Goal: Transaction & Acquisition: Purchase product/service

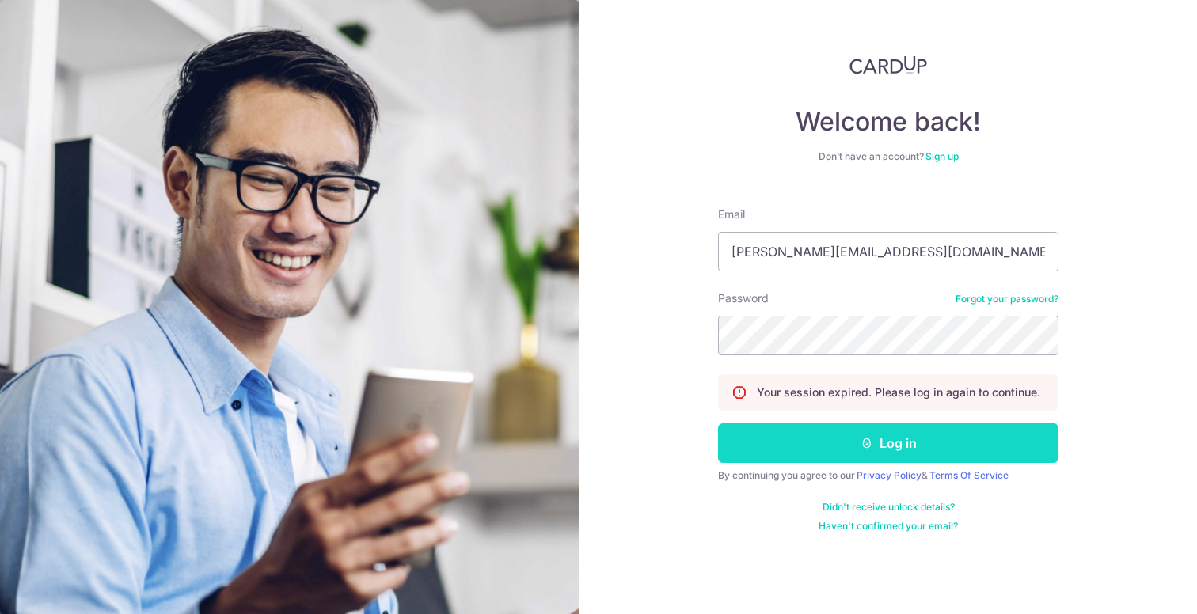
click at [768, 443] on button "Log in" at bounding box center [888, 444] width 340 height 40
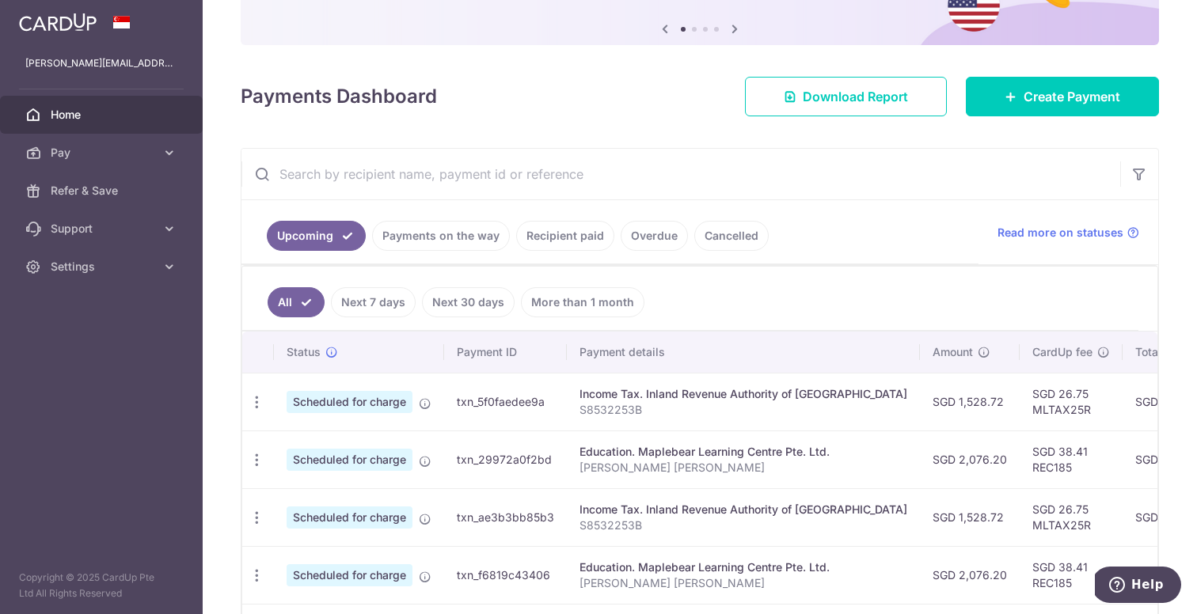
scroll to position [159, 0]
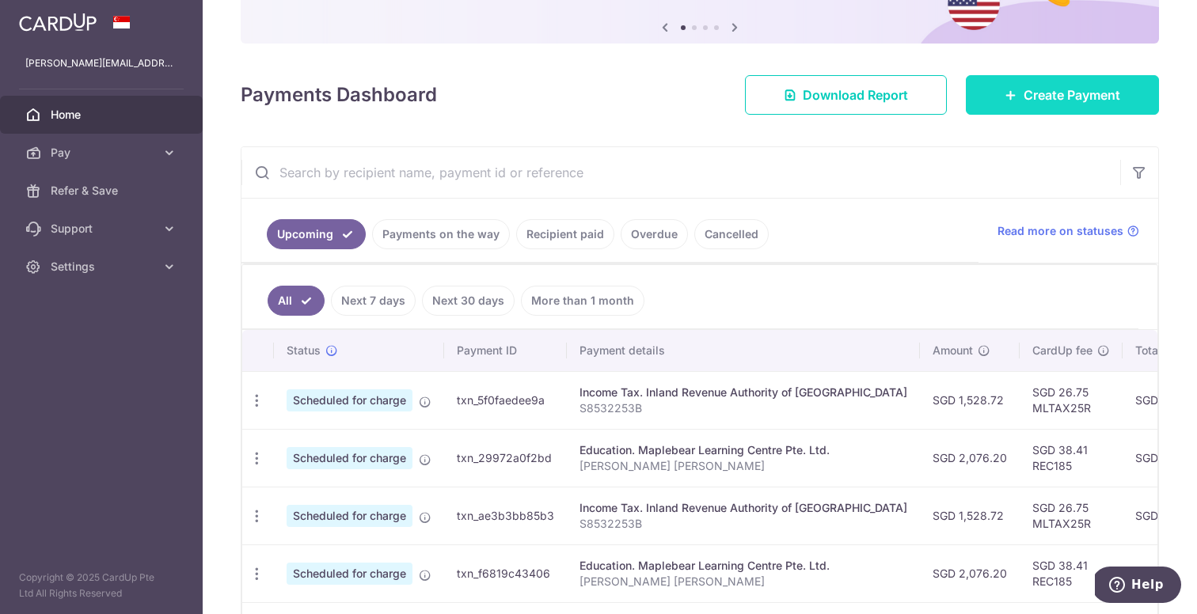
click at [1065, 99] on span "Create Payment" at bounding box center [1072, 94] width 97 height 19
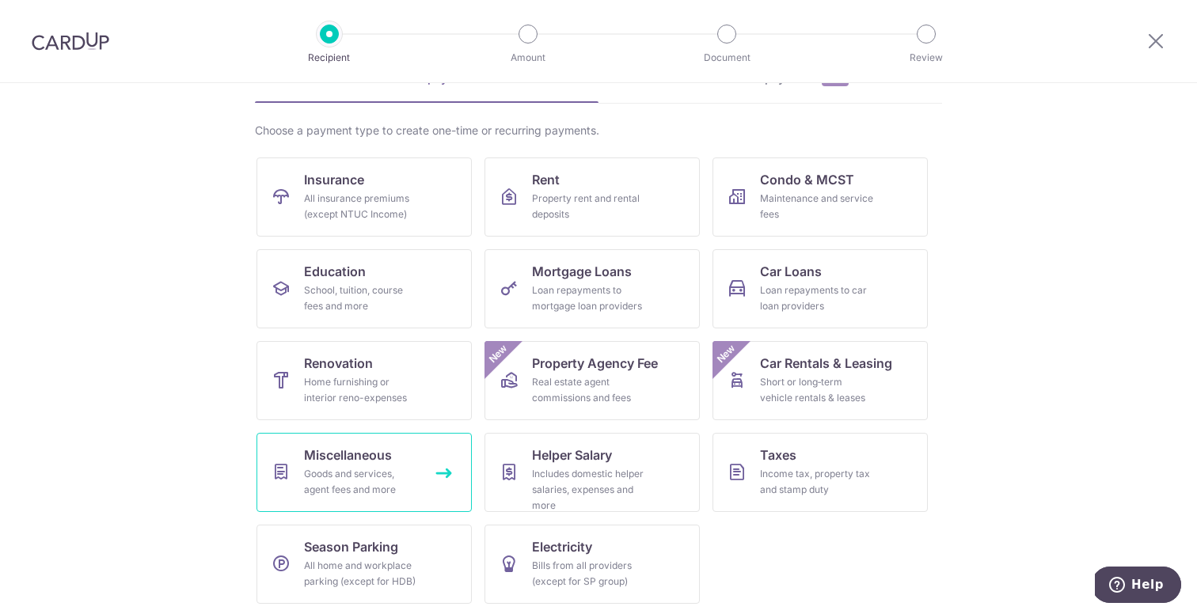
scroll to position [94, 0]
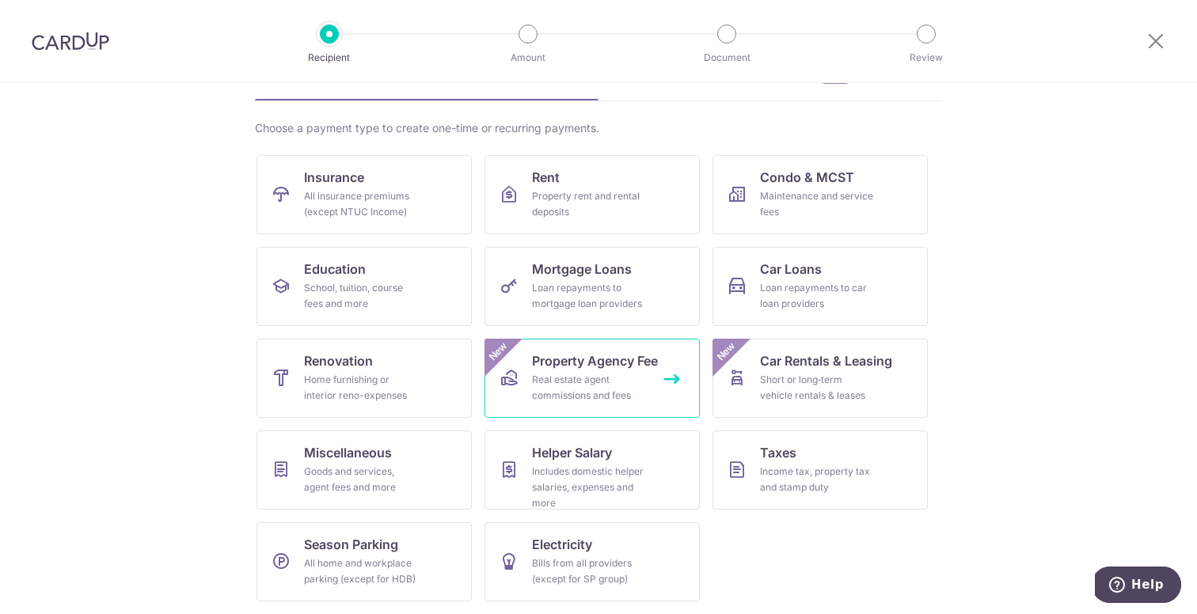
click at [607, 366] on span "Property Agency Fee" at bounding box center [595, 360] width 126 height 19
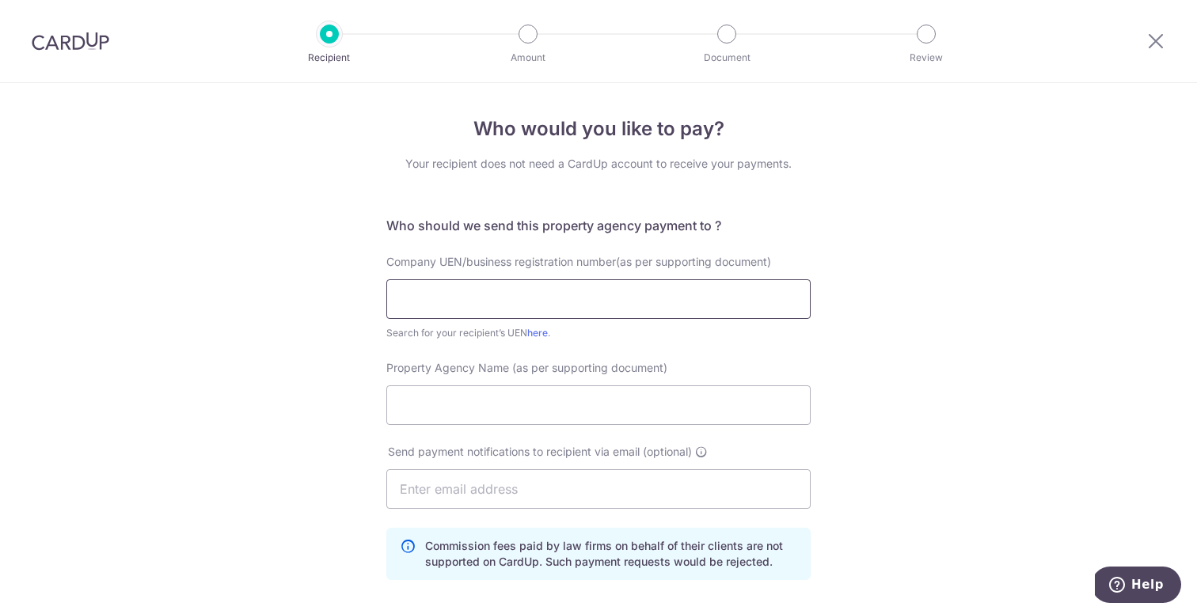
click at [535, 304] on input "text" at bounding box center [598, 299] width 424 height 40
click at [543, 330] on link "here" at bounding box center [537, 333] width 21 height 12
click at [445, 301] on input "text" at bounding box center [598, 299] width 424 height 40
paste input "199206764K"
type input "199206764K"
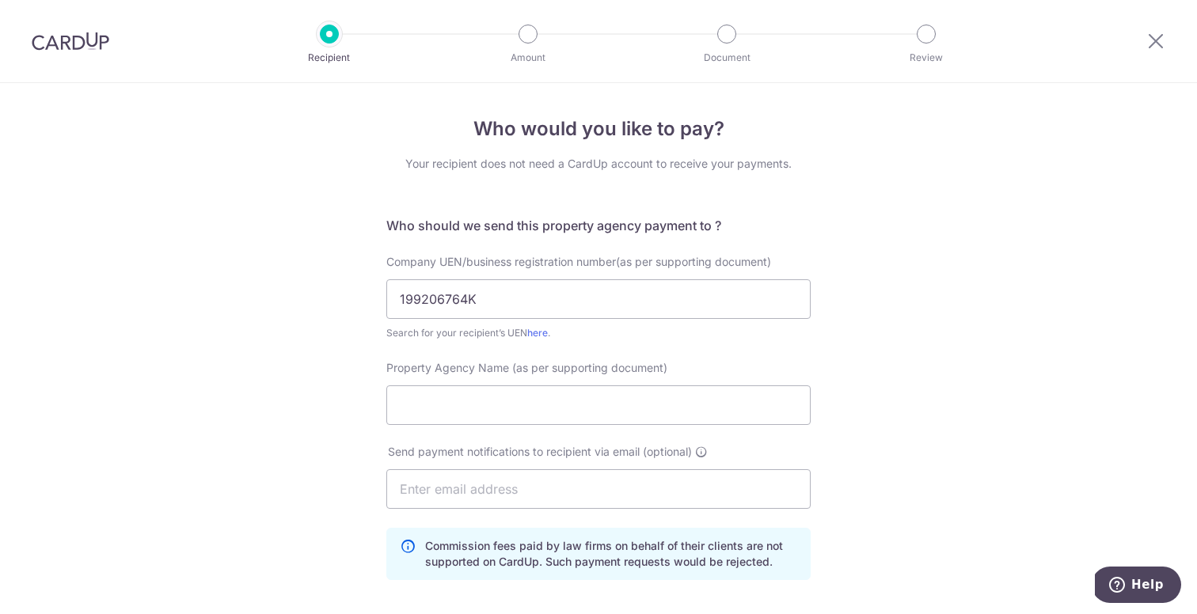
click at [416, 351] on form "Who should we send this property agency payment to ? Company UEN/business regis…" at bounding box center [598, 550] width 424 height 668
click at [428, 413] on input "Property Agency Name (as per supporting document)" at bounding box center [598, 406] width 424 height 40
type input "Orangetee & Tie Pte Ltd"
click at [446, 492] on input "text" at bounding box center [598, 489] width 424 height 40
type input "accts-helpdesk@orangetee.com"
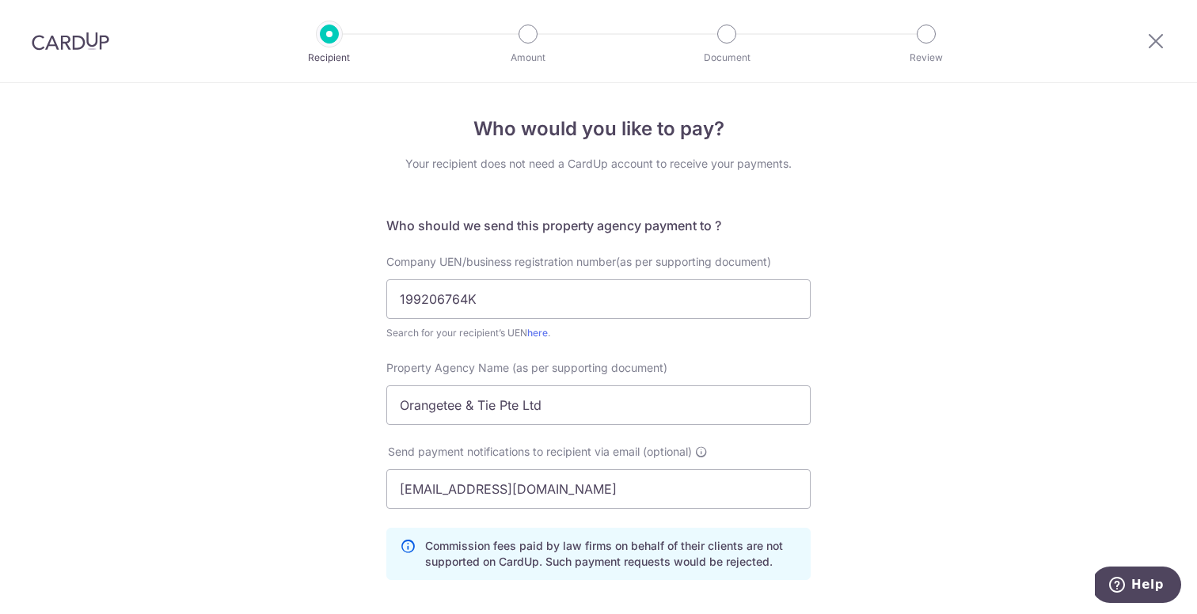
click at [340, 471] on div "Who would you like to pay? Your recipient does not need a CardUp account to rec…" at bounding box center [598, 521] width 1197 height 876
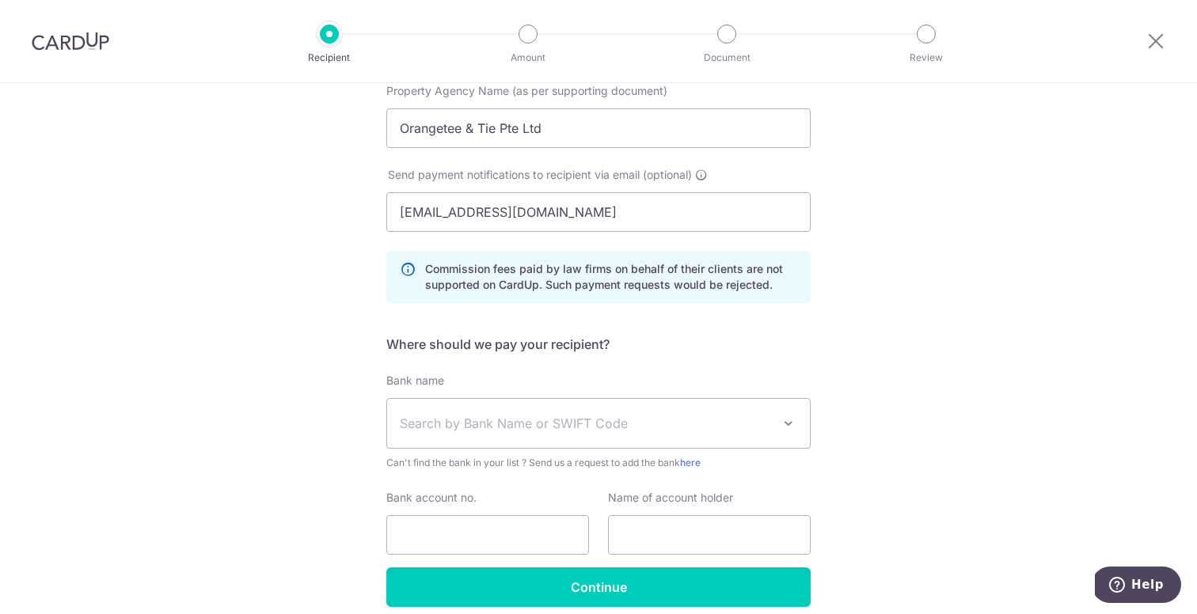
scroll to position [279, 0]
click at [447, 419] on span "Search by Bank Name or SWIFT Code" at bounding box center [586, 421] width 372 height 19
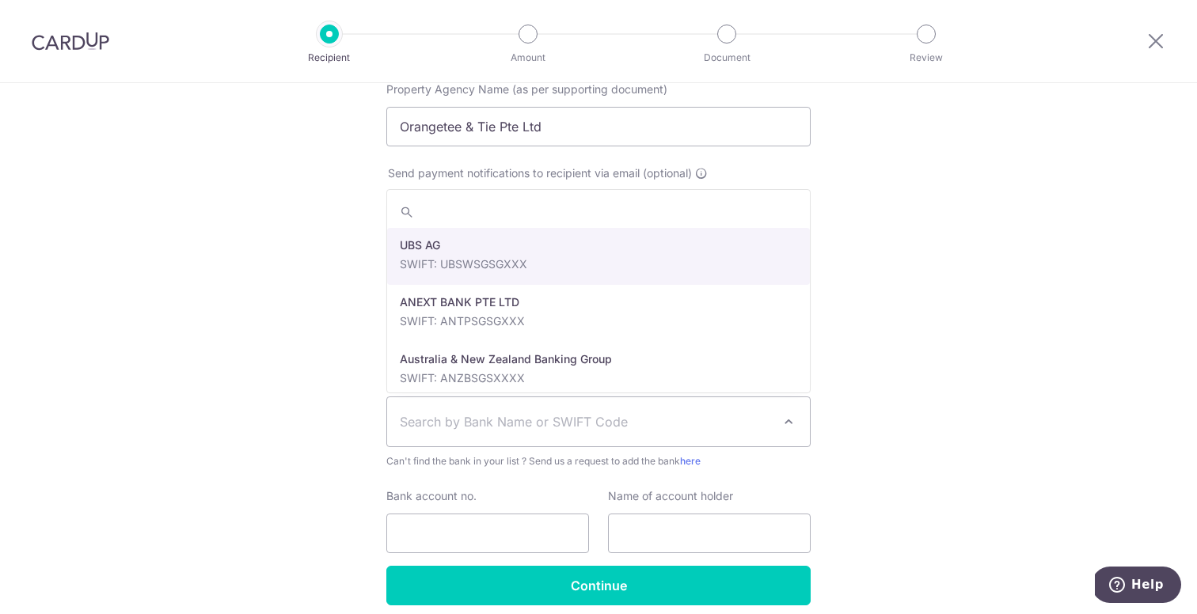
click at [447, 419] on span "Search by Bank Name or SWIFT Code" at bounding box center [586, 421] width 372 height 19
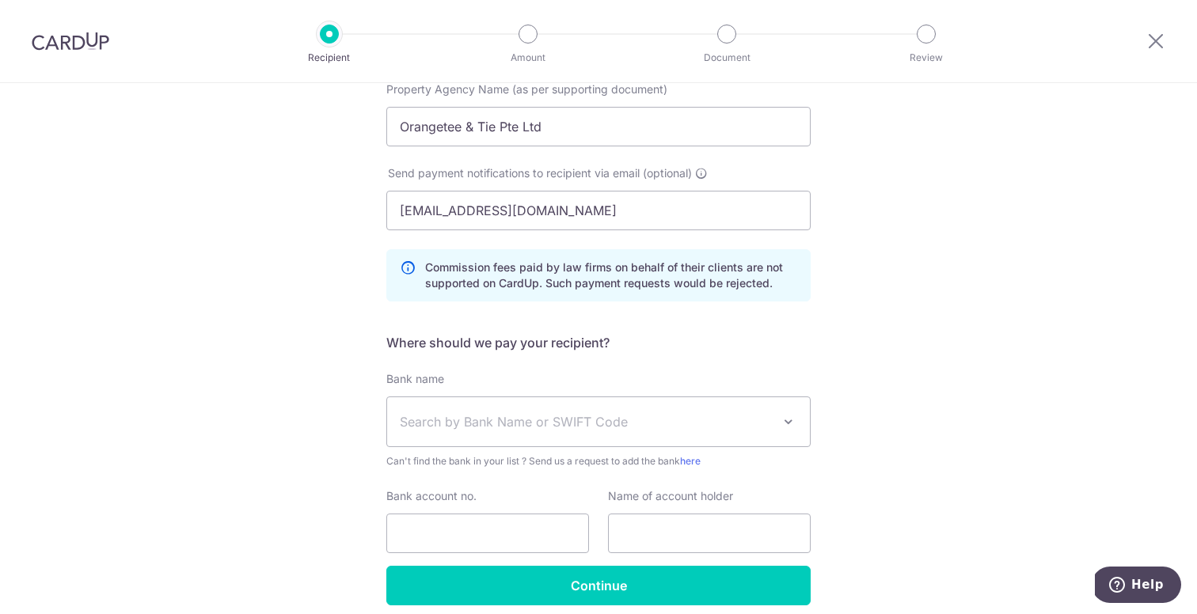
click at [447, 419] on span "Search by Bank Name or SWIFT Code" at bounding box center [586, 421] width 372 height 19
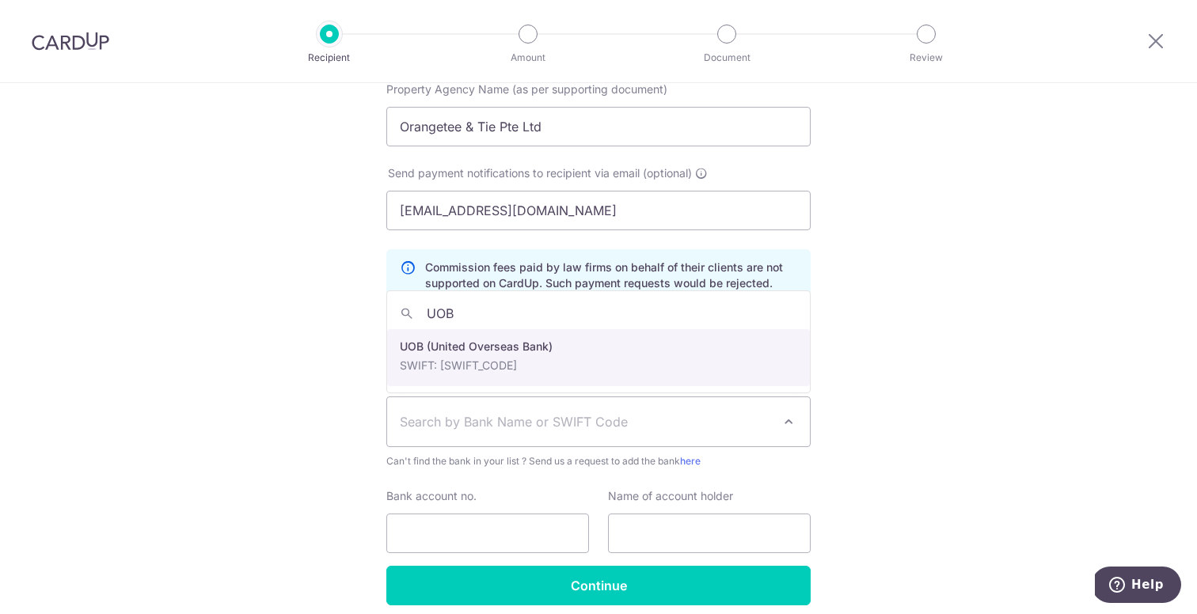
type input "UOB"
select select "18"
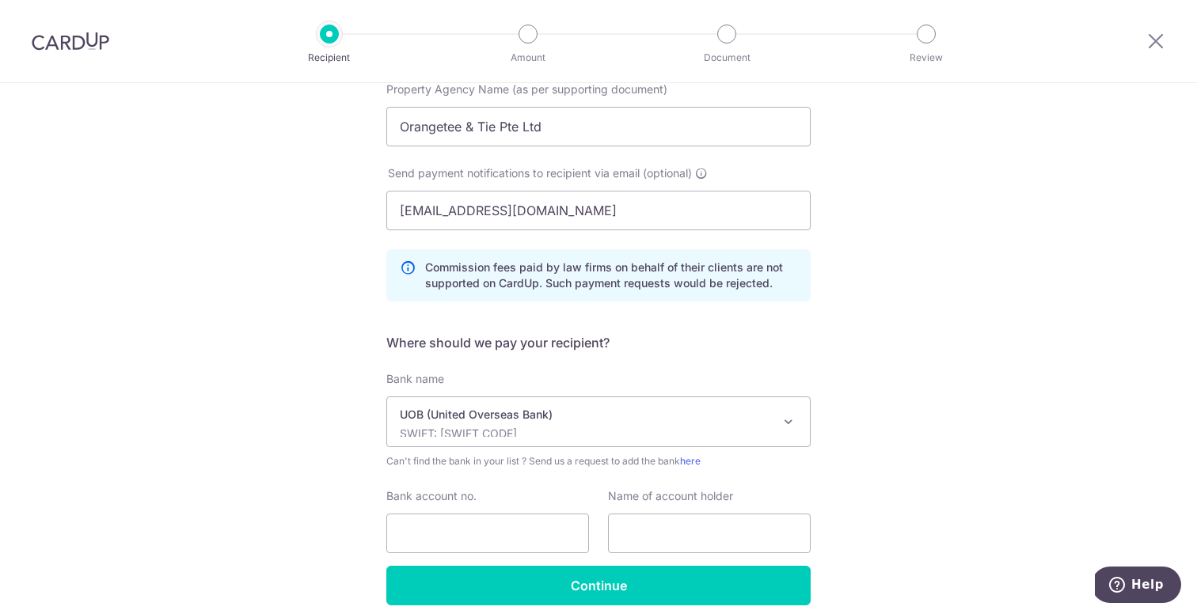
scroll to position [344, 0]
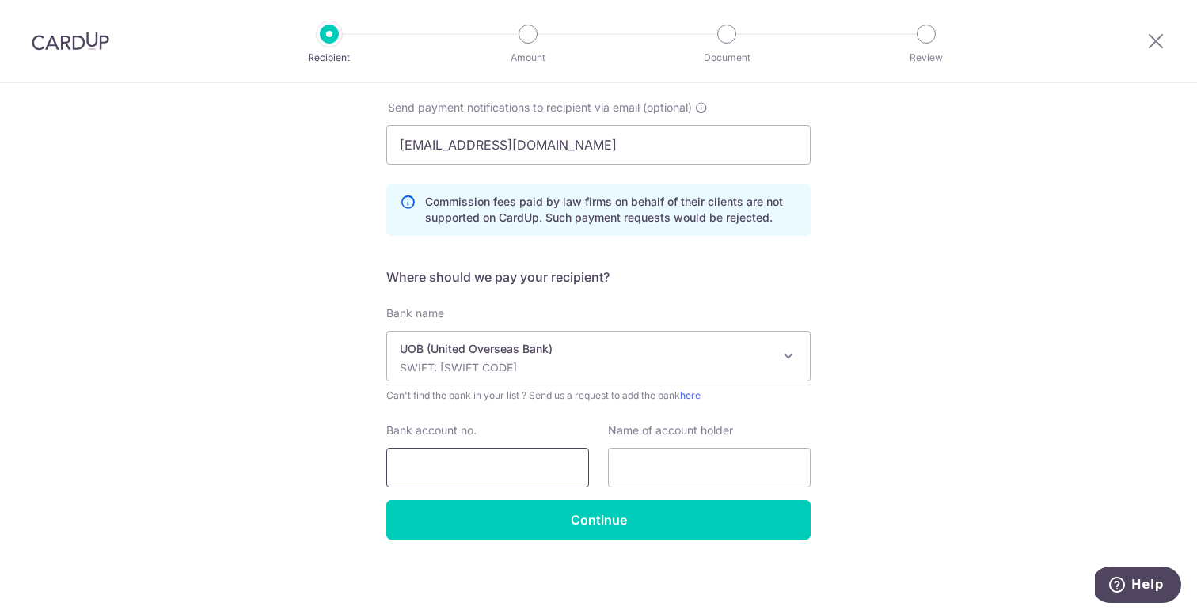
click at [459, 481] on input "Bank account no." at bounding box center [487, 468] width 203 height 40
type input "86045114801453596"
click at [670, 462] on input "text" at bounding box center [709, 468] width 203 height 40
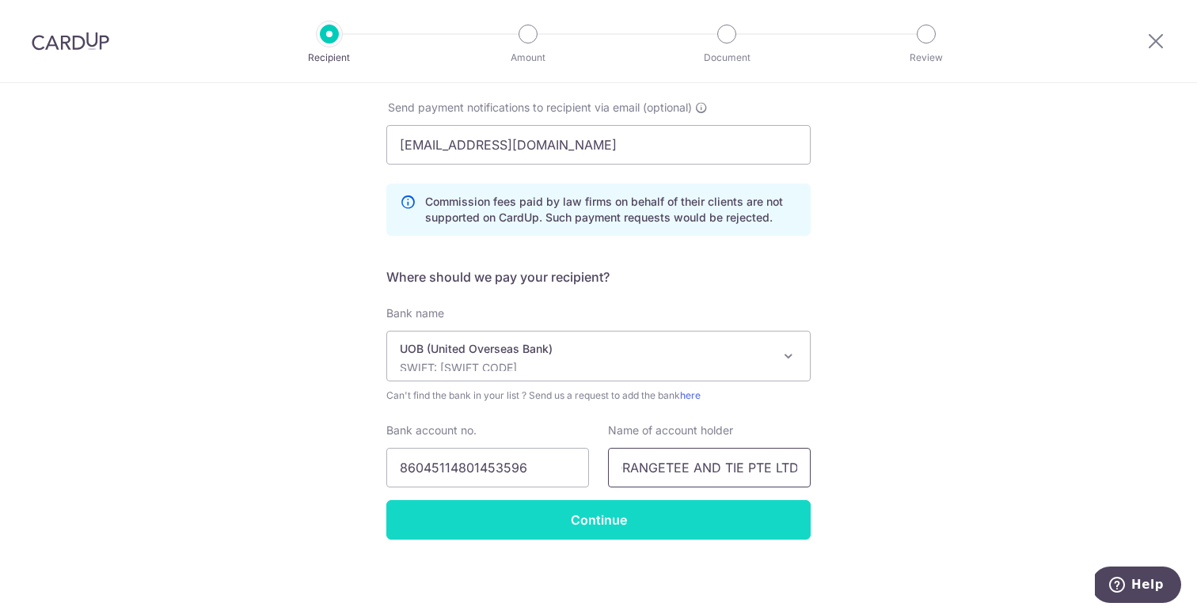
type input "ORANGETEE AND TIE PTE LTD"
click at [573, 513] on input "Continue" at bounding box center [598, 520] width 424 height 40
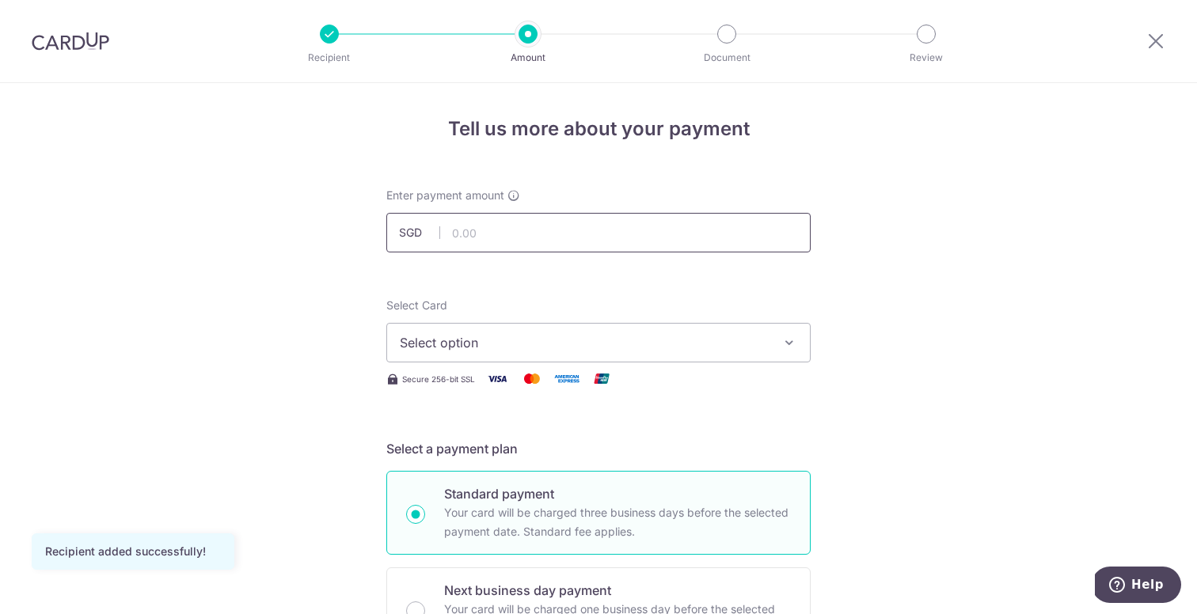
click at [503, 230] on input "text" at bounding box center [598, 233] width 424 height 40
type input "22,835.50"
click at [523, 351] on span "Select option" at bounding box center [584, 342] width 369 height 19
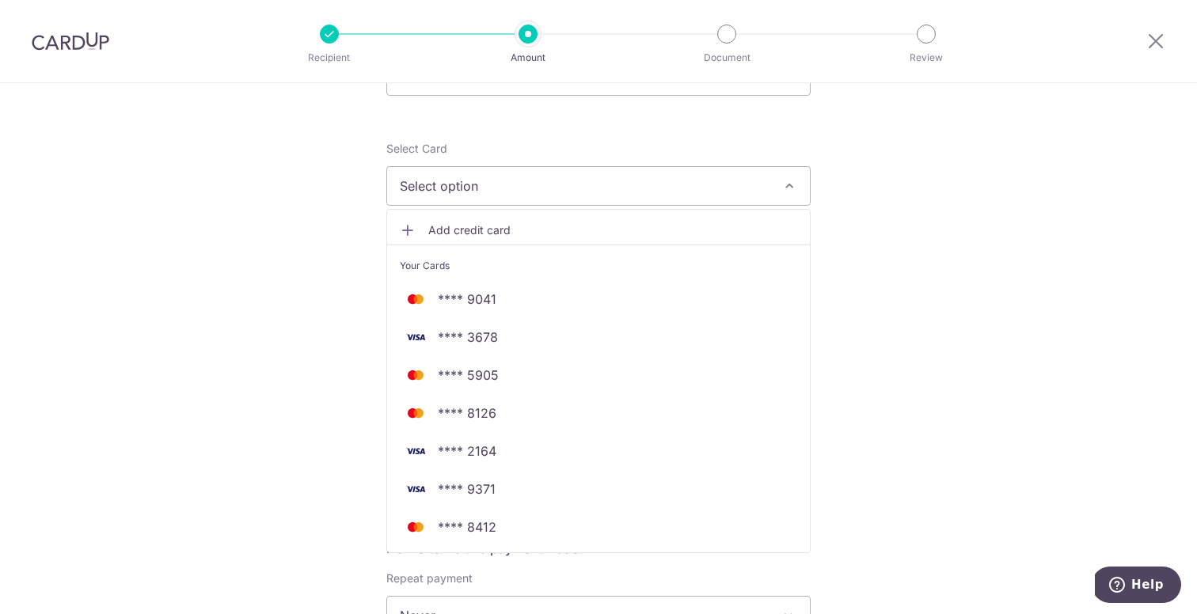
scroll to position [158, 0]
click at [484, 530] on span "**** 8412" at bounding box center [467, 526] width 59 height 19
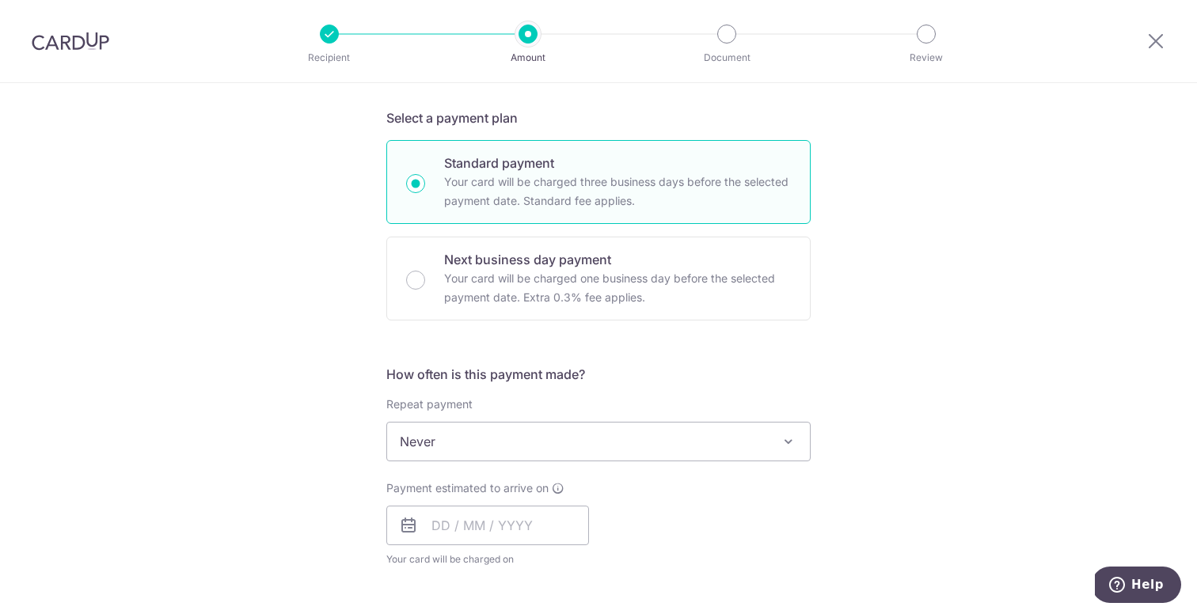
scroll to position [332, 0]
click at [435, 449] on span "Never" at bounding box center [598, 440] width 423 height 38
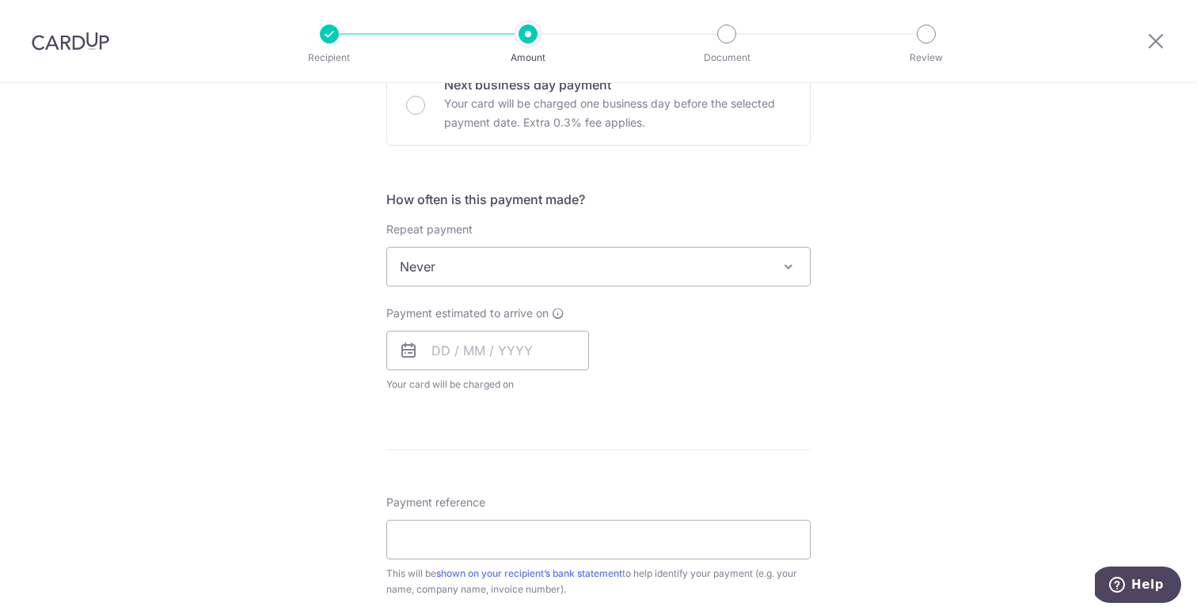
scroll to position [527, 0]
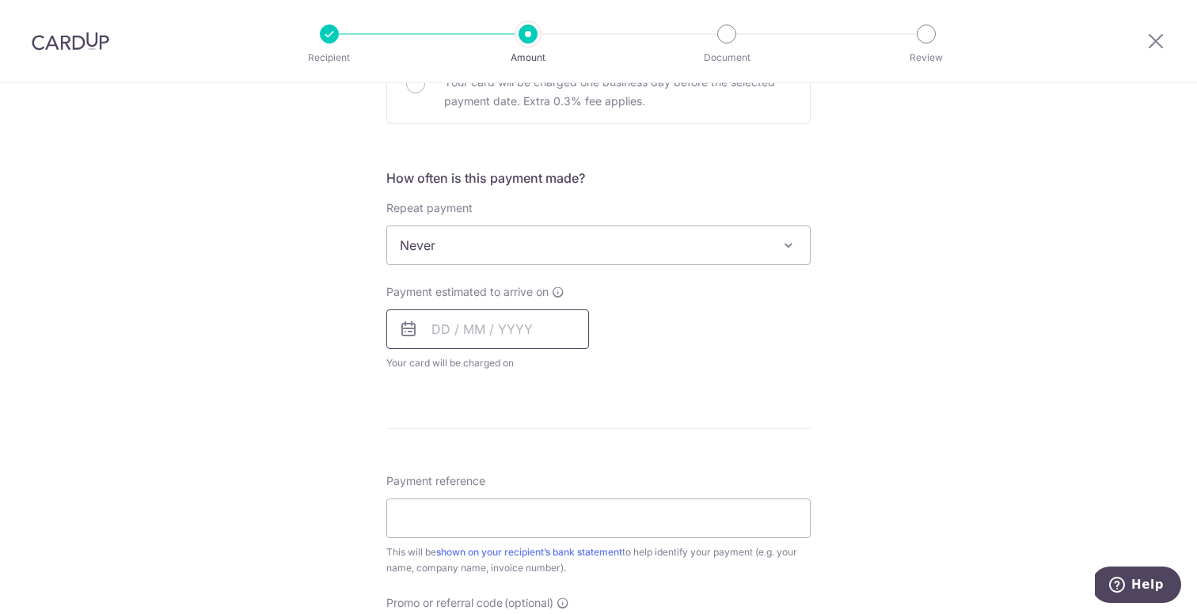
click at [454, 325] on input "text" at bounding box center [487, 330] width 203 height 40
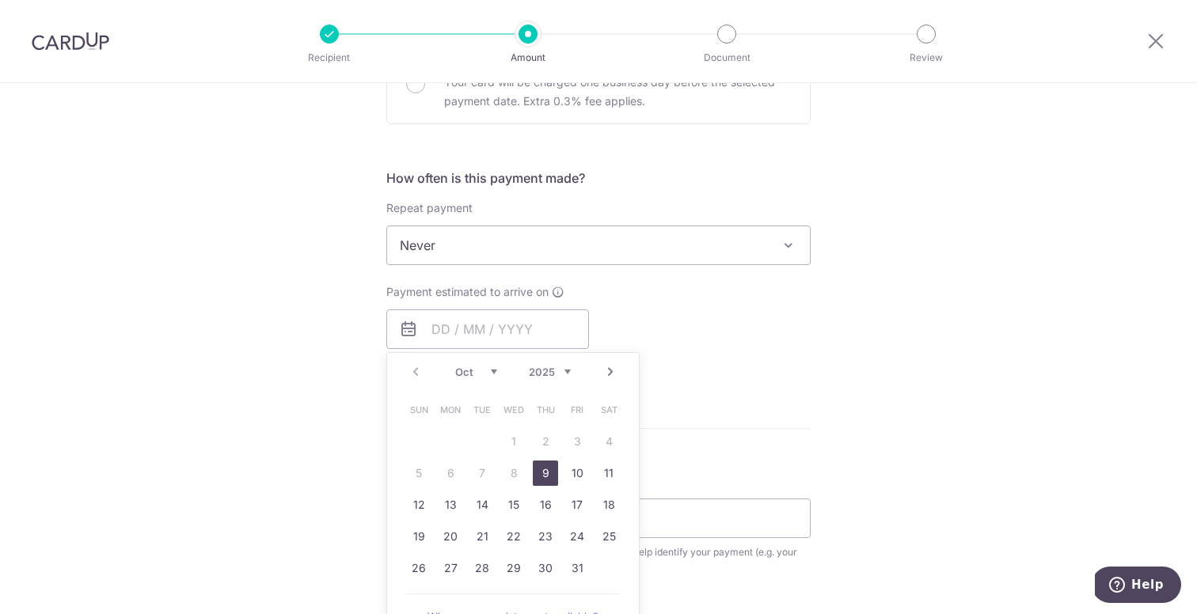
click at [540, 468] on link "9" at bounding box center [545, 473] width 25 height 25
type input "[DATE]"
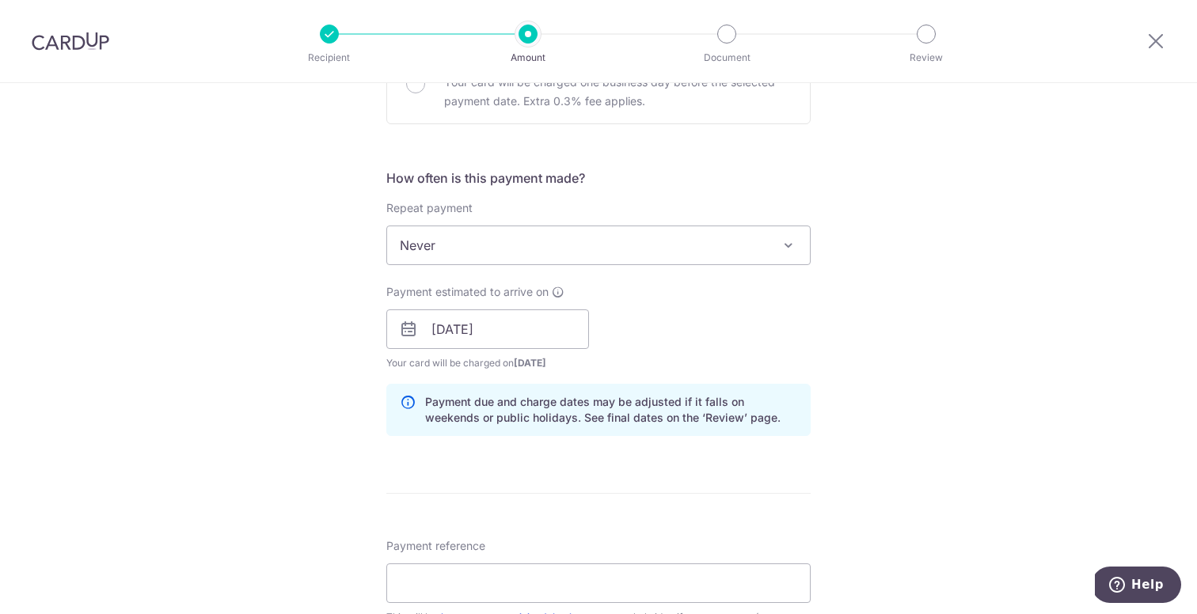
click at [483, 465] on form "Enter payment amount SGD 22,835.50 22835.50 Recipient added successfully! Selec…" at bounding box center [598, 319] width 424 height 1318
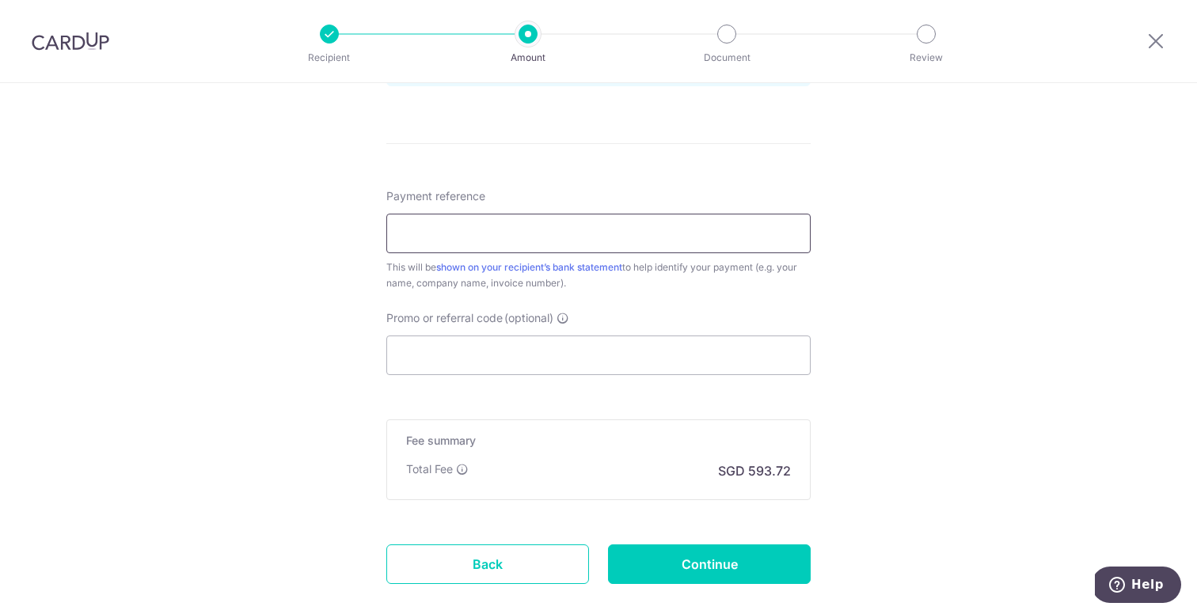
scroll to position [887, 0]
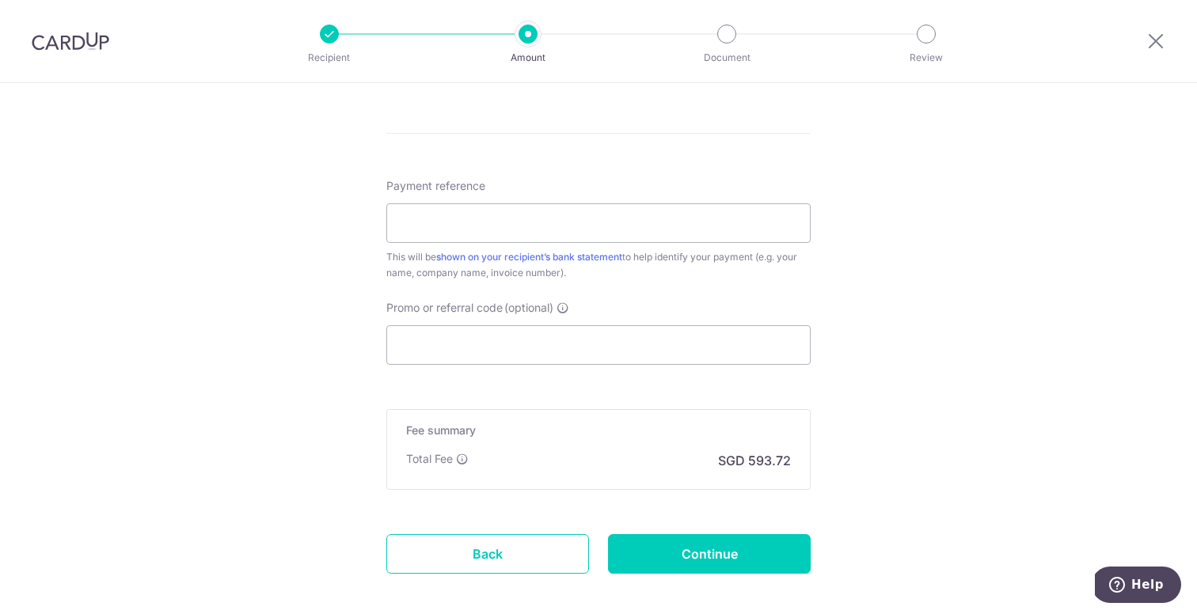
click at [446, 348] on input "Promo or referral code (optional)" at bounding box center [598, 345] width 424 height 40
paste input "OFF225"
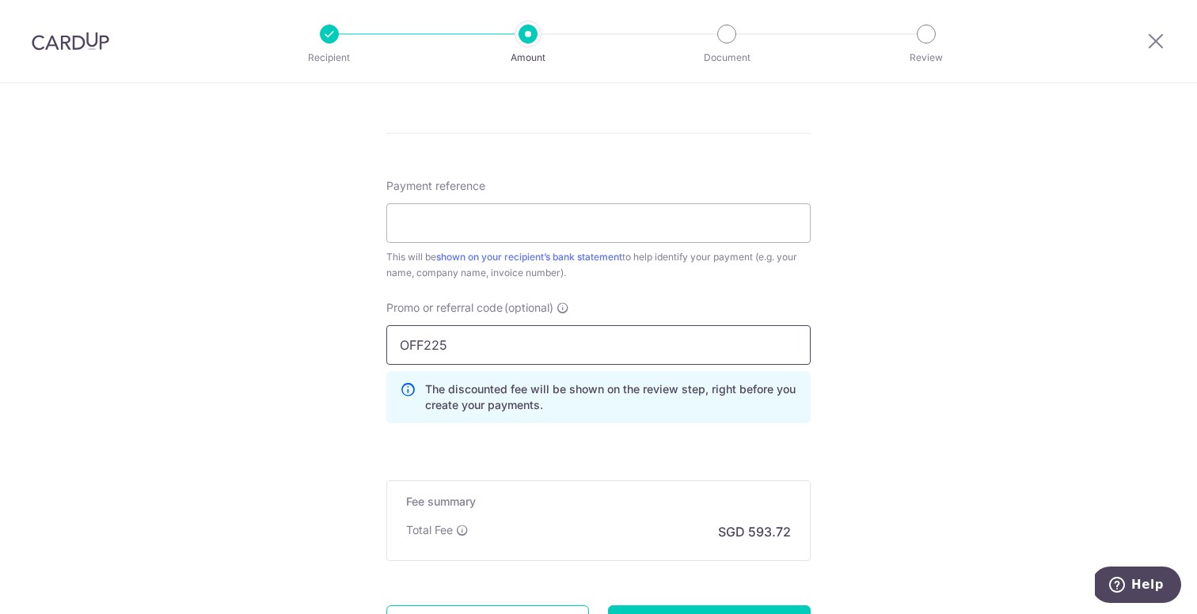
type input "OFF225"
click at [428, 227] on input "Payment reference" at bounding box center [598, 223] width 424 height 40
type input "OT25-08-0800"
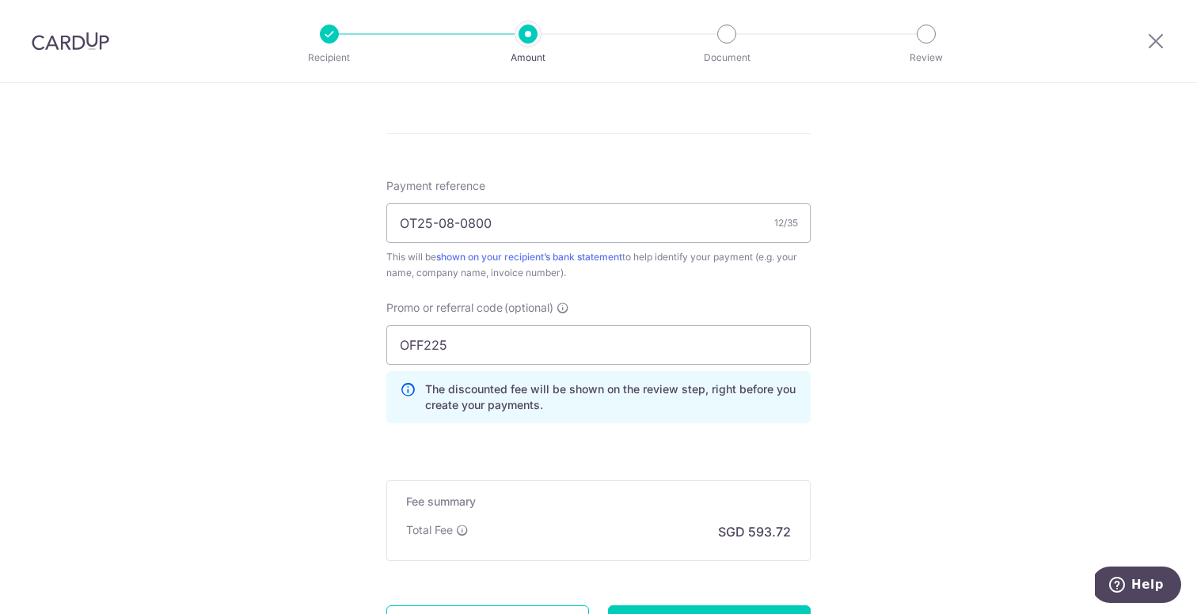
scroll to position [1037, 0]
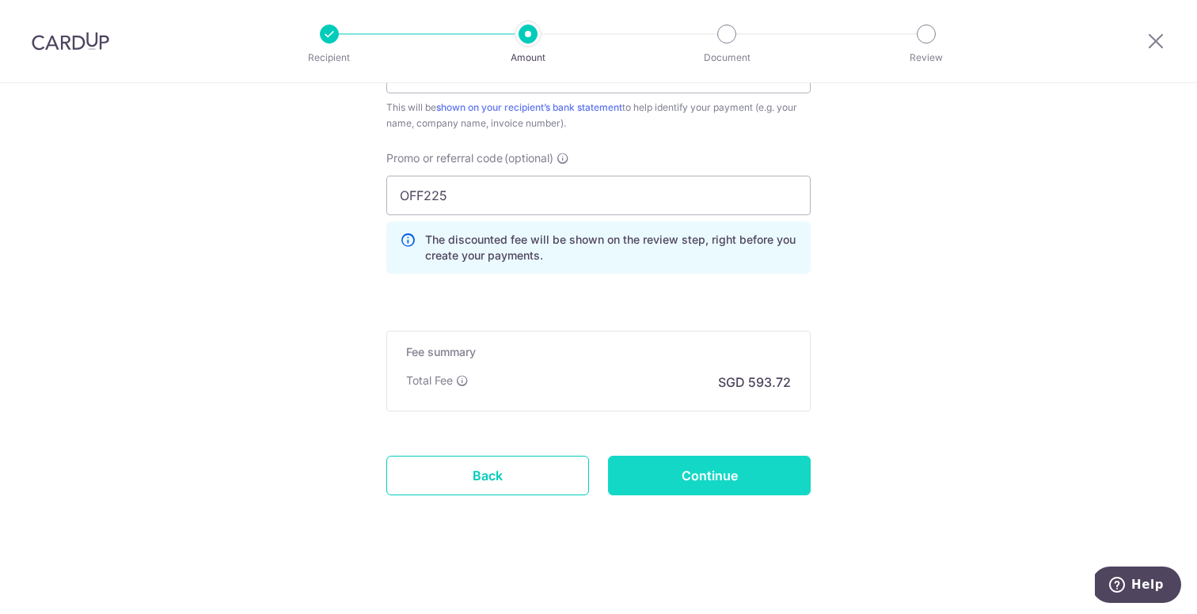
click at [705, 482] on input "Continue" at bounding box center [709, 476] width 203 height 40
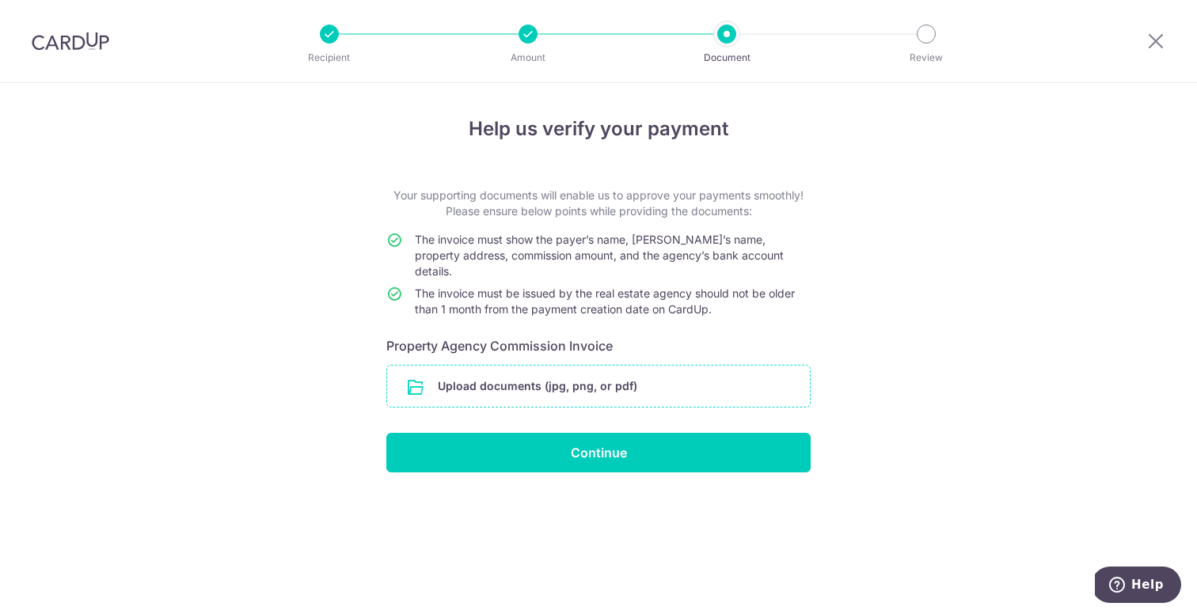
click at [553, 373] on input "file" at bounding box center [598, 386] width 423 height 41
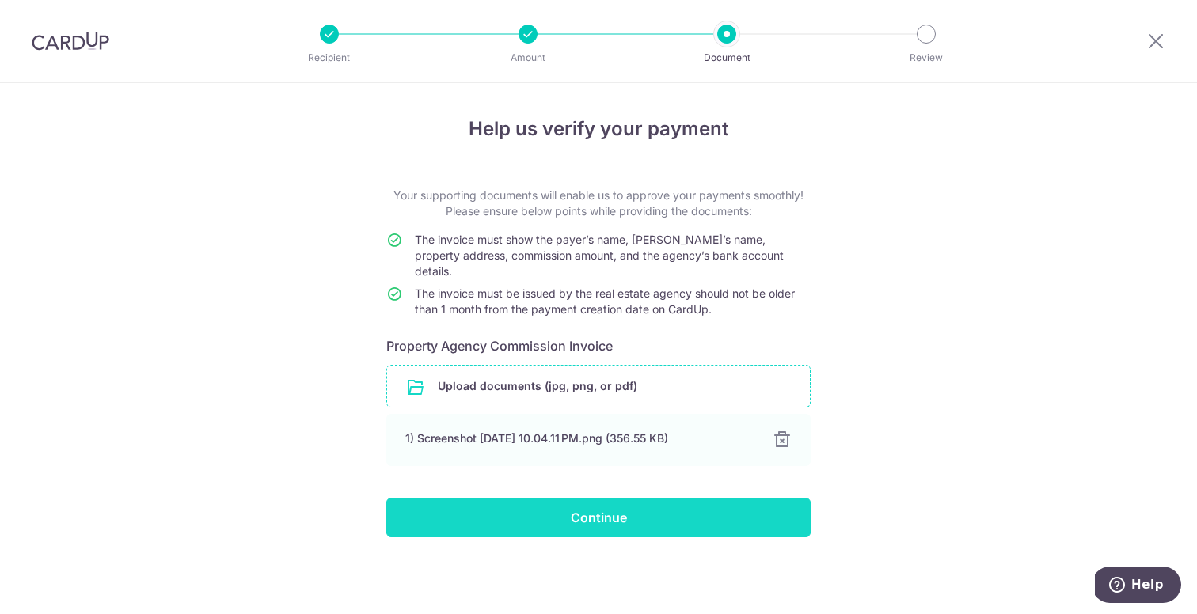
click at [546, 504] on input "Continue" at bounding box center [598, 518] width 424 height 40
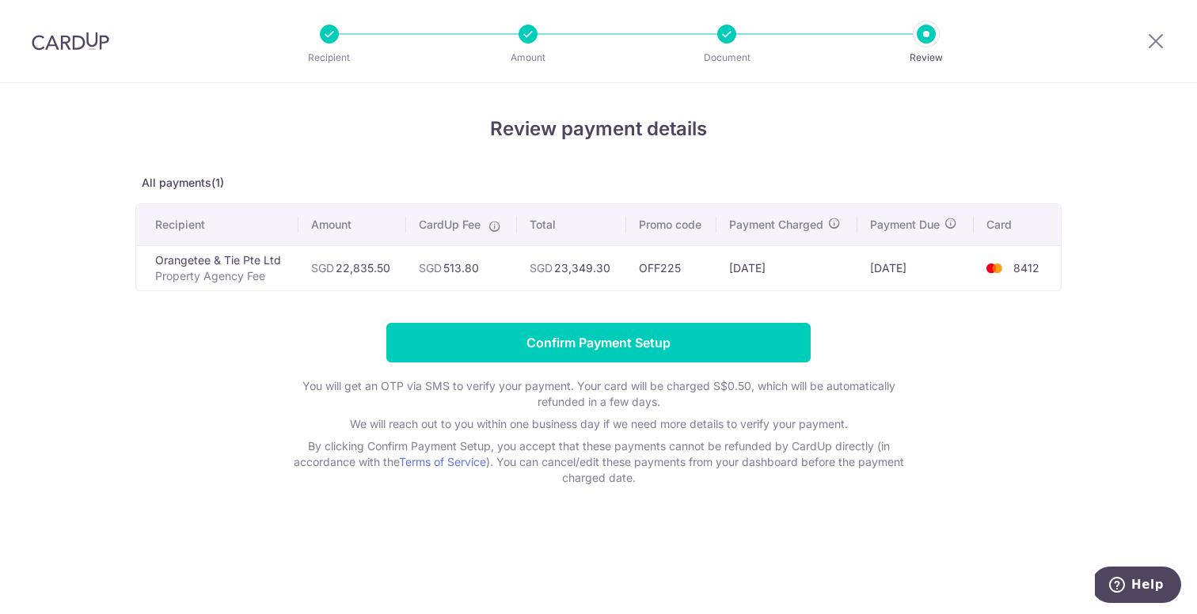
drag, startPoint x: 490, startPoint y: 267, endPoint x: 445, endPoint y: 268, distance: 45.1
click at [445, 268] on td "SGD 513.80" at bounding box center [461, 267] width 111 height 45
click at [330, 332] on form "Confirm Payment Setup You will get an OTP via SMS to verify your payment. Your …" at bounding box center [598, 404] width 926 height 163
